Goal: Book appointment/travel/reservation

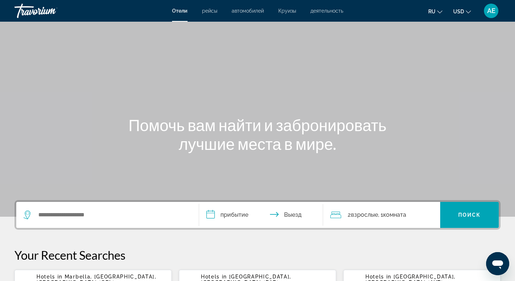
click at [206, 12] on span "рейсы" at bounding box center [209, 11] width 15 height 6
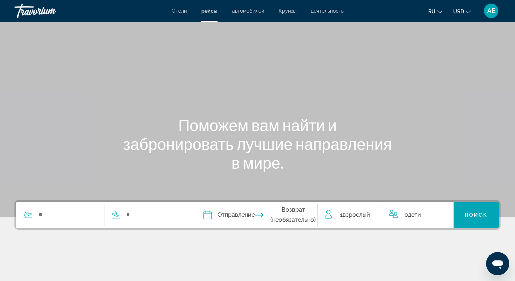
click at [247, 13] on span "автомобилей" at bounding box center [248, 11] width 32 height 6
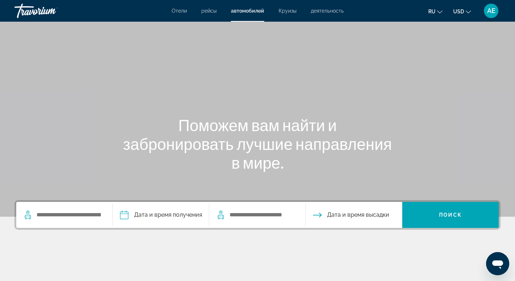
click at [290, 14] on div "Отели рейсы автомобилей Круизы деятельность Отели рейсы автомобилей Круизы деят…" at bounding box center [257, 10] width 515 height 19
click at [288, 12] on span "Круизы" at bounding box center [288, 11] width 18 height 6
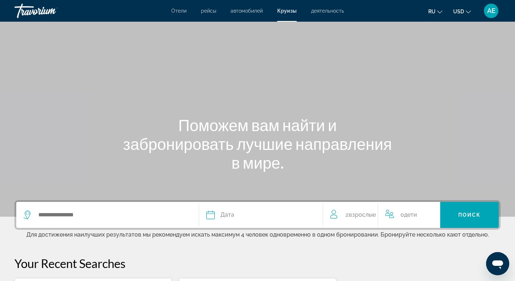
click at [318, 12] on span "деятельность" at bounding box center [327, 11] width 33 height 6
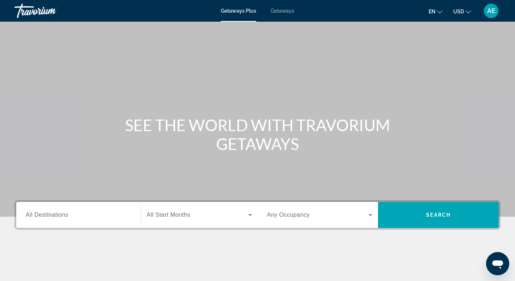
click at [73, 207] on div "Search widget" at bounding box center [79, 215] width 106 height 21
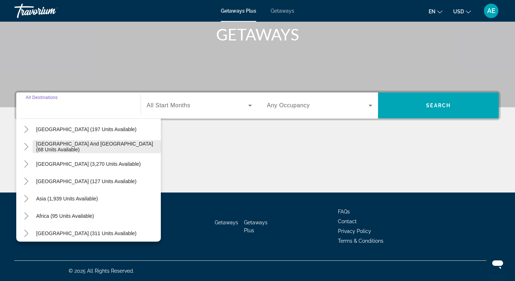
scroll to position [117, 0]
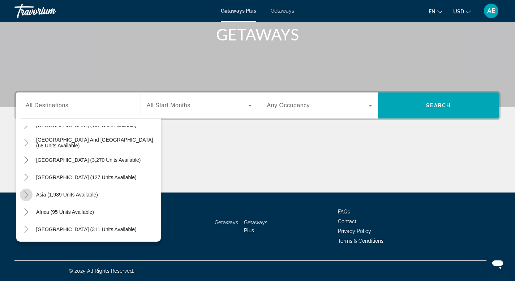
click at [29, 195] on icon "Toggle Asia (1,939 units available)" at bounding box center [26, 194] width 7 height 7
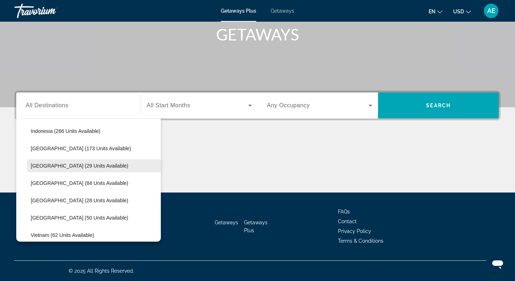
scroll to position [268, 0]
click at [68, 165] on span "[GEOGRAPHIC_DATA] (29 units available)" at bounding box center [80, 166] width 98 height 6
type input "**********"
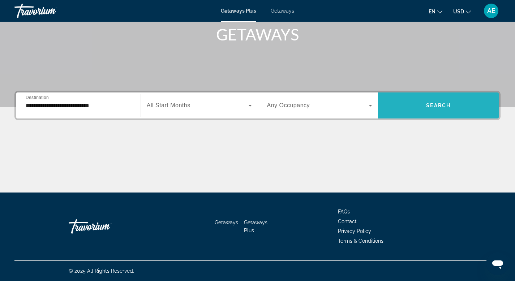
click at [405, 103] on span "Search widget" at bounding box center [438, 105] width 121 height 17
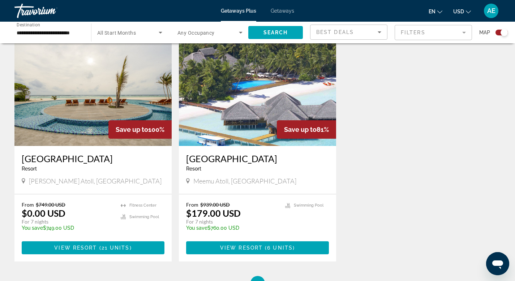
scroll to position [269, 0]
